Goal: Task Accomplishment & Management: Use online tool/utility

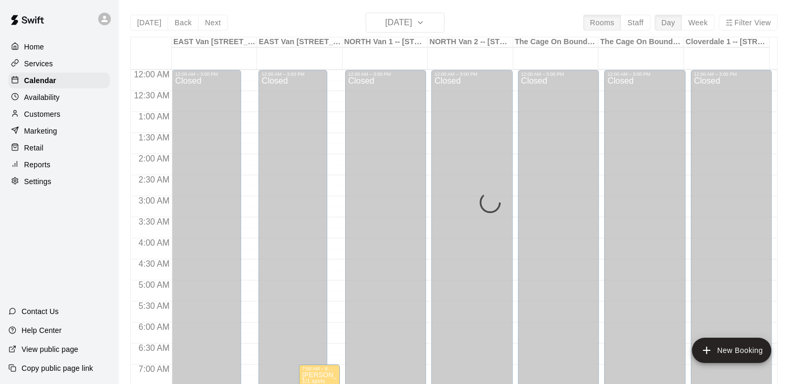
scroll to position [640, 0]
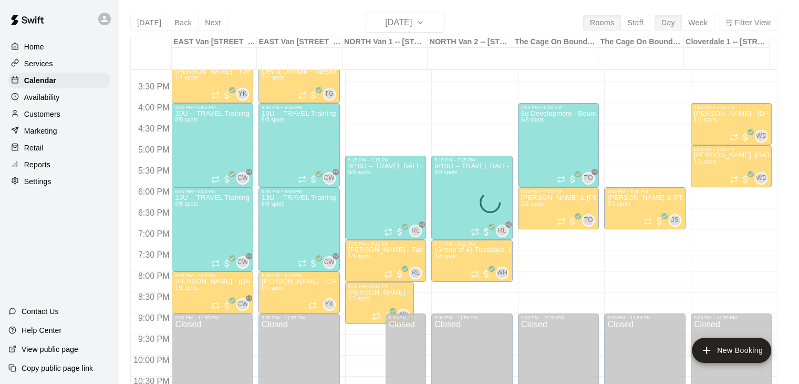
click at [436, 22] on div "[DATE] Back [DATE][DATE] Rooms Staff Day Week Filter View [GEOGRAPHIC_DATA] 1 -…" at bounding box center [454, 205] width 648 height 384
click at [439, 24] on div "[DATE] Back [DATE][DATE] Rooms Staff Day Week Filter View [GEOGRAPHIC_DATA] 1 -…" at bounding box center [454, 205] width 648 height 384
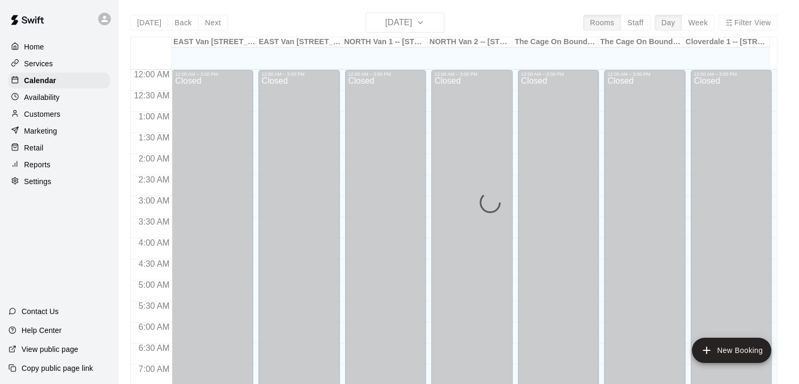
scroll to position [516, 0]
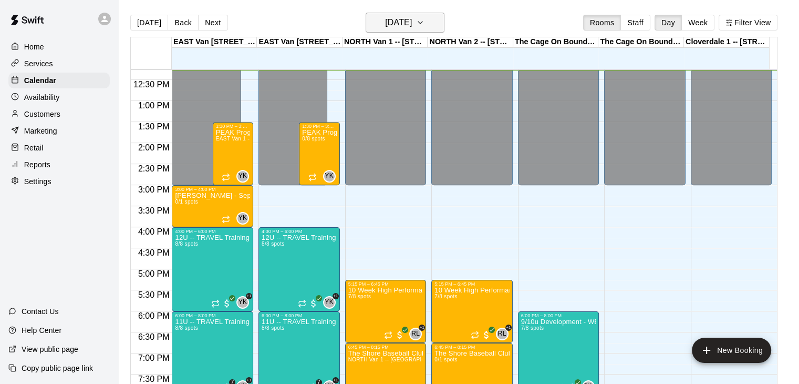
click at [425, 24] on icon "button" at bounding box center [420, 22] width 8 height 13
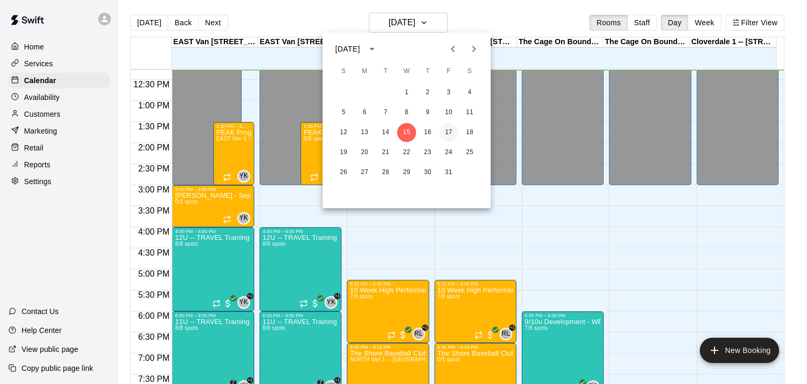
click at [448, 130] on button "17" at bounding box center [448, 132] width 19 height 19
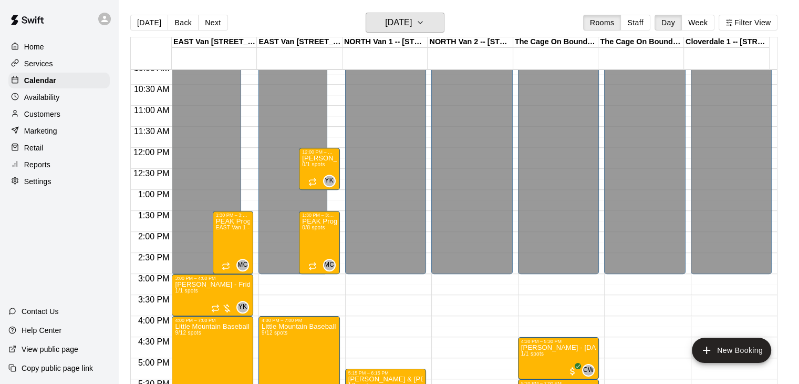
scroll to position [416, 0]
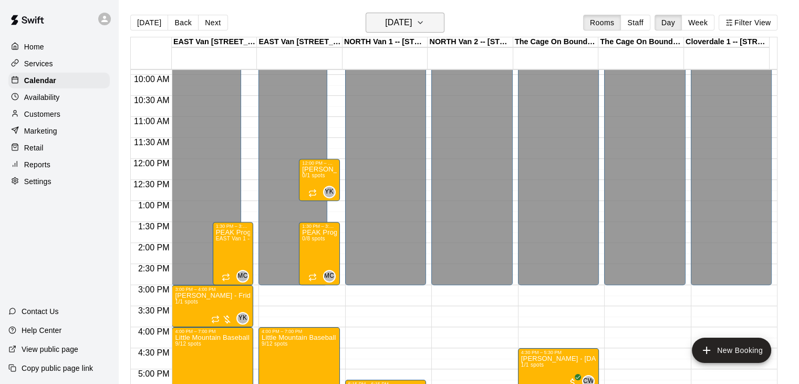
click at [425, 24] on icon "button" at bounding box center [420, 22] width 8 height 13
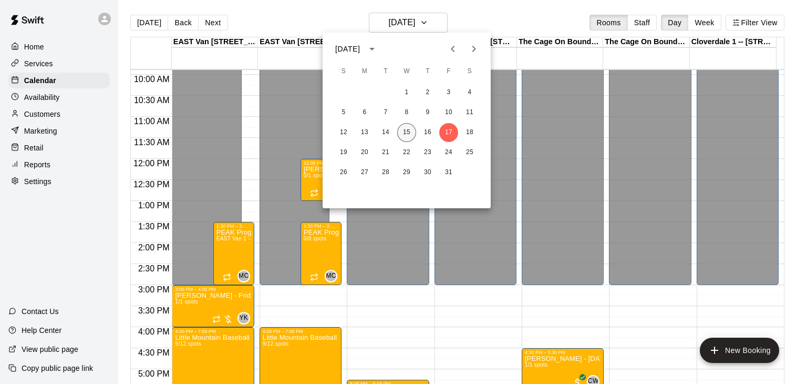
click at [410, 129] on button "15" at bounding box center [406, 132] width 19 height 19
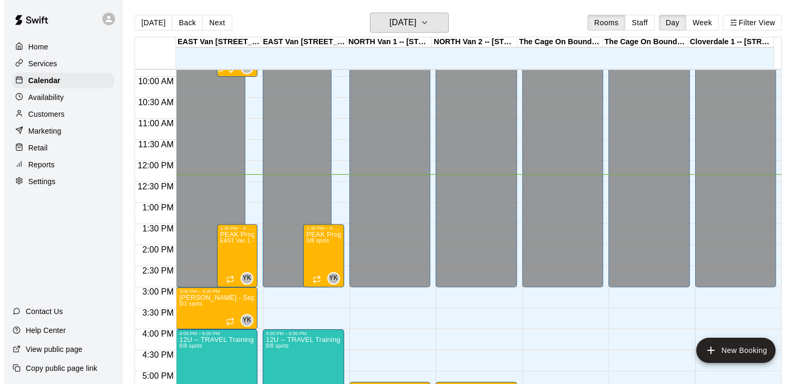
scroll to position [425, 0]
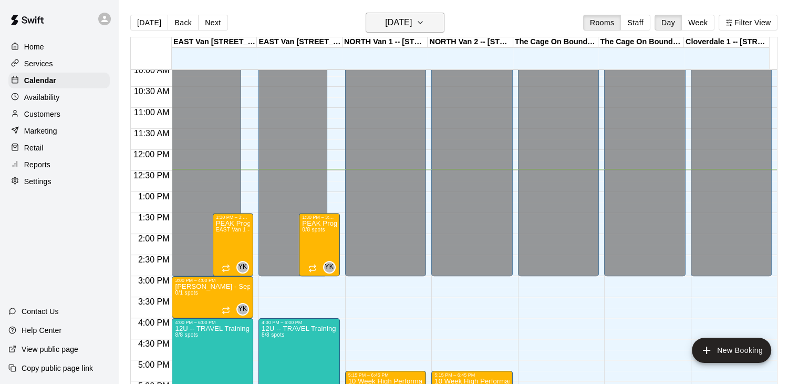
click at [439, 22] on button "Wednesday Oct 15" at bounding box center [405, 23] width 79 height 20
